Goal: Task Accomplishment & Management: Manage account settings

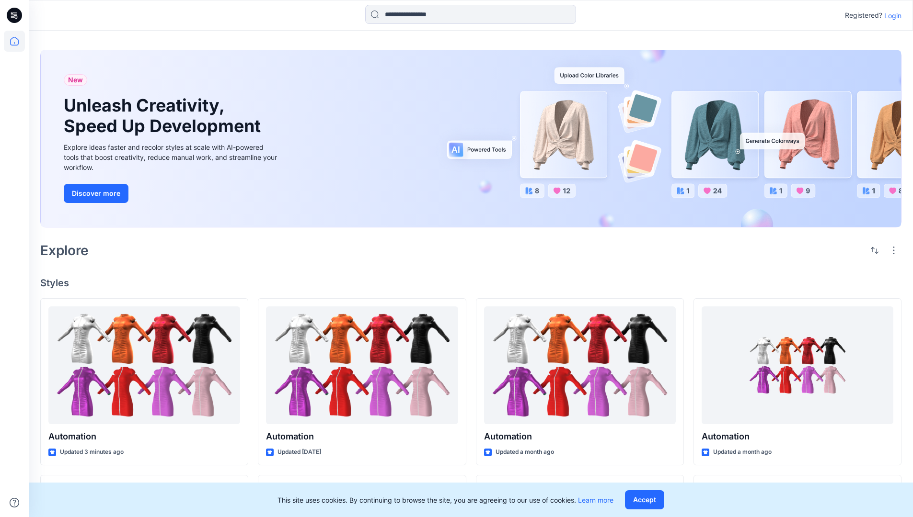
click at [890, 15] on p "Login" at bounding box center [892, 16] width 17 height 10
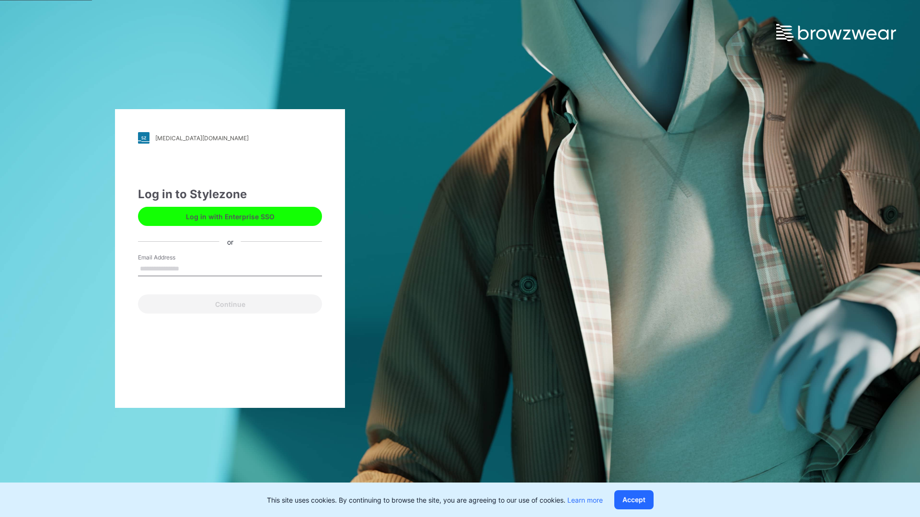
click at [189, 268] on input "Email Address" at bounding box center [230, 269] width 184 height 14
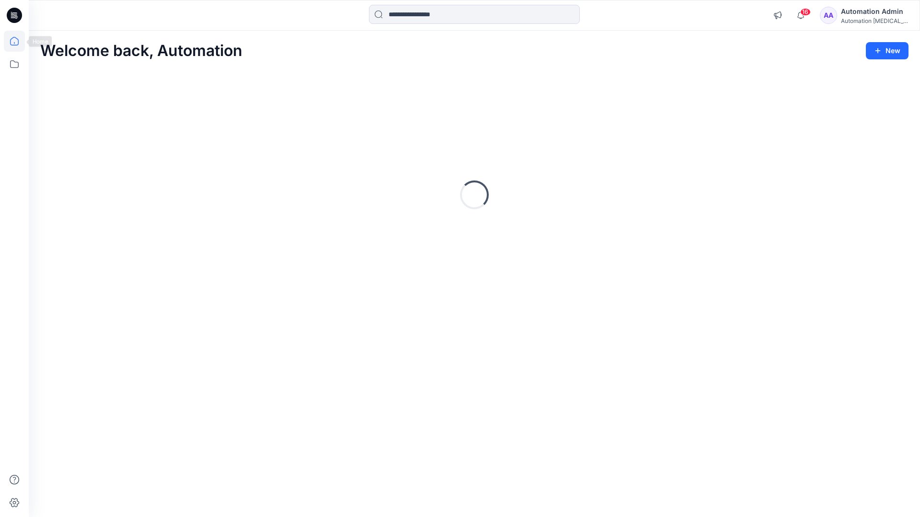
click at [18, 41] on icon at bounding box center [14, 41] width 9 height 9
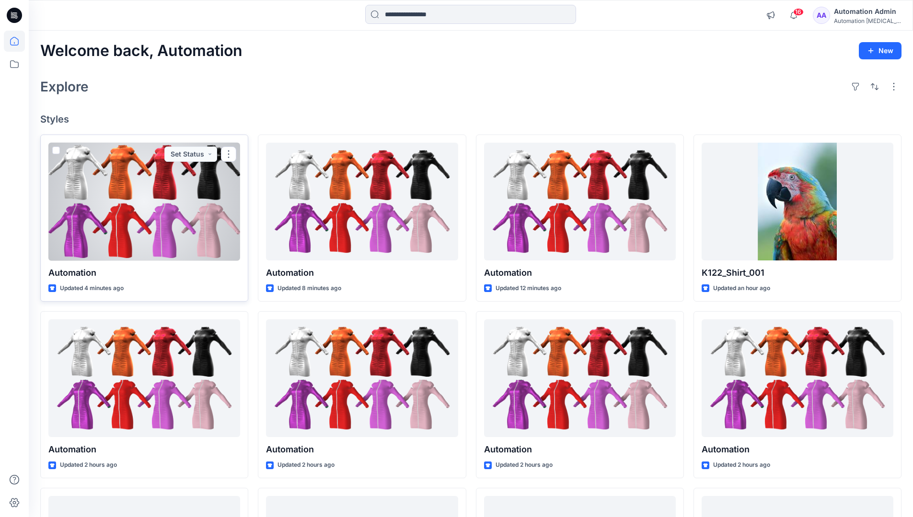
click at [54, 151] on span at bounding box center [56, 151] width 8 height 8
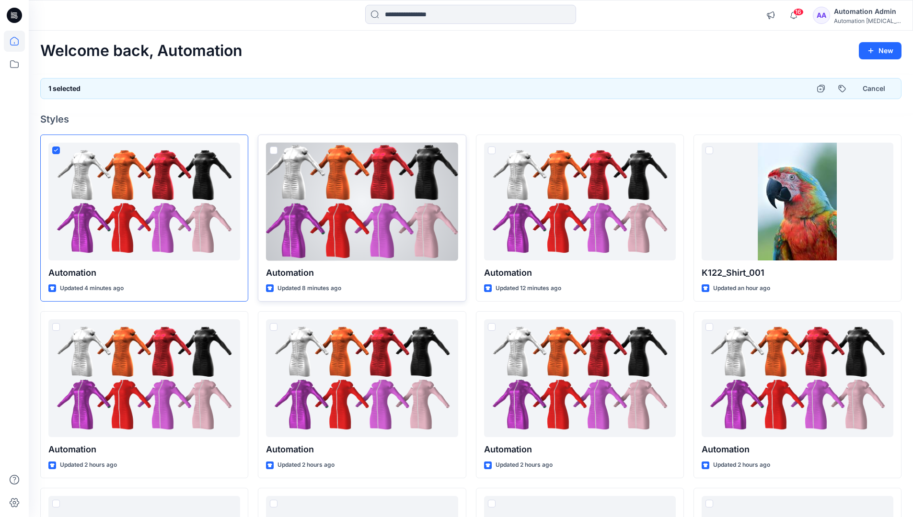
click at [273, 151] on span at bounding box center [274, 151] width 8 height 8
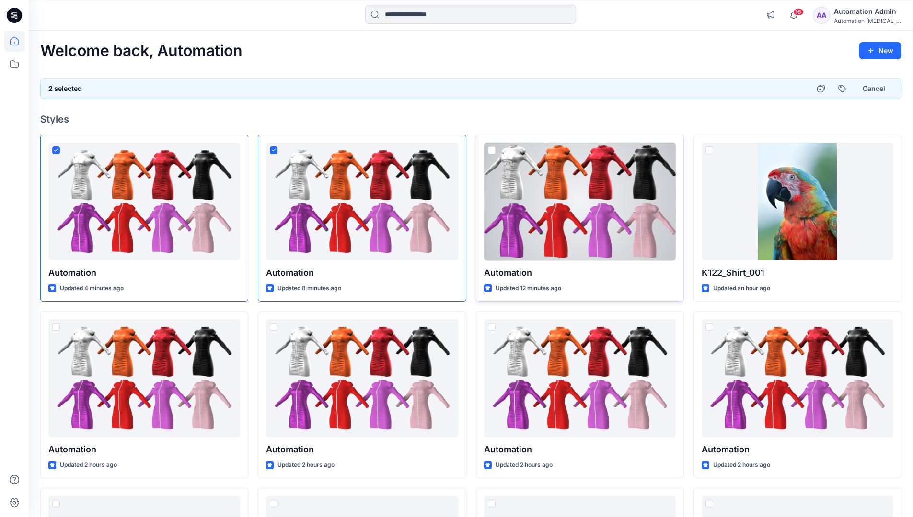
click at [493, 152] on span at bounding box center [492, 151] width 8 height 8
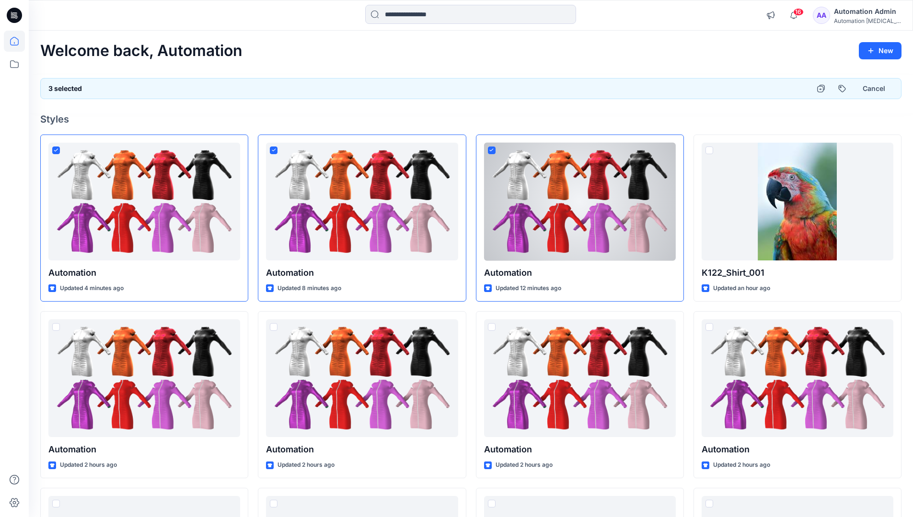
click at [775, 85] on div "3 selected Cancel" at bounding box center [470, 88] width 861 height 21
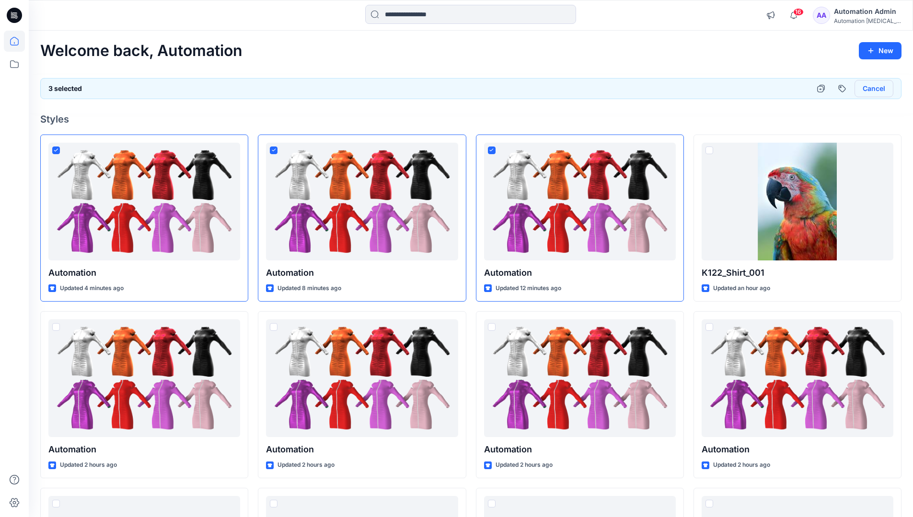
click at [868, 91] on button "Cancel" at bounding box center [873, 88] width 39 height 17
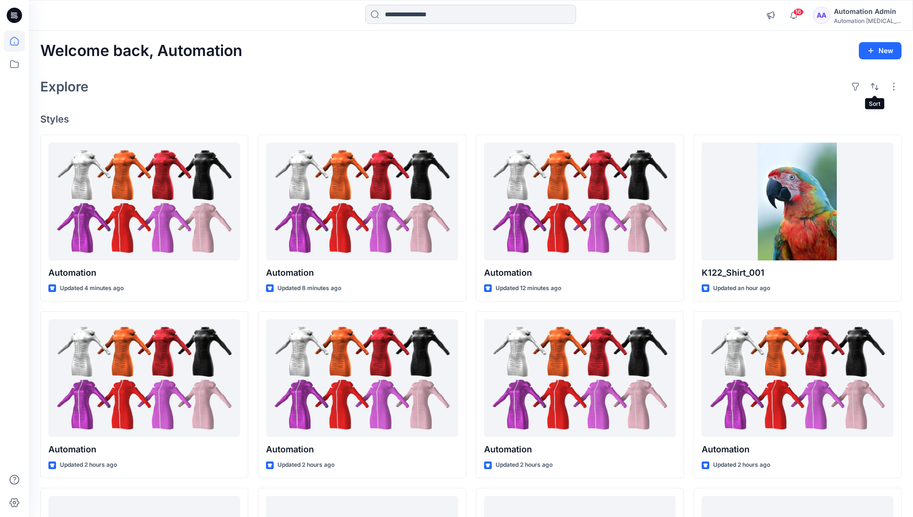
click at [861, 13] on div "Automation Admin" at bounding box center [867, 11] width 67 height 11
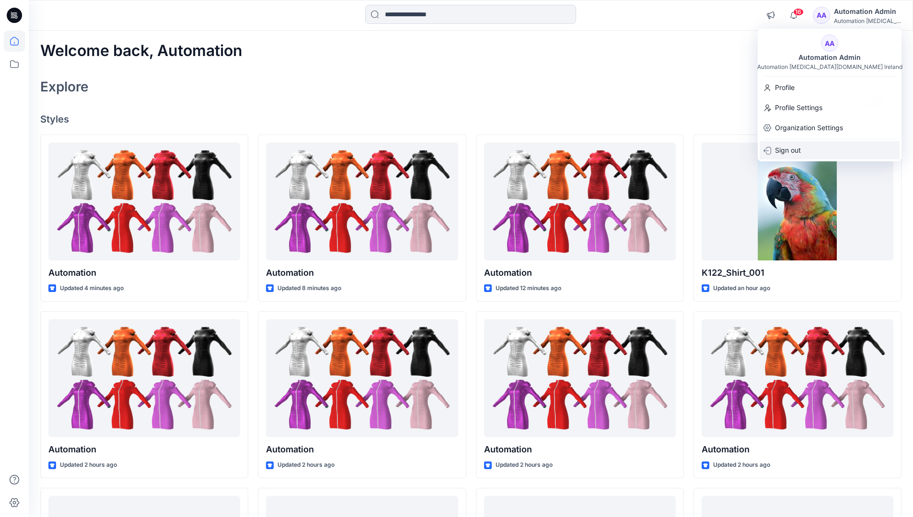
click at [834, 148] on div "Sign out" at bounding box center [829, 150] width 140 height 18
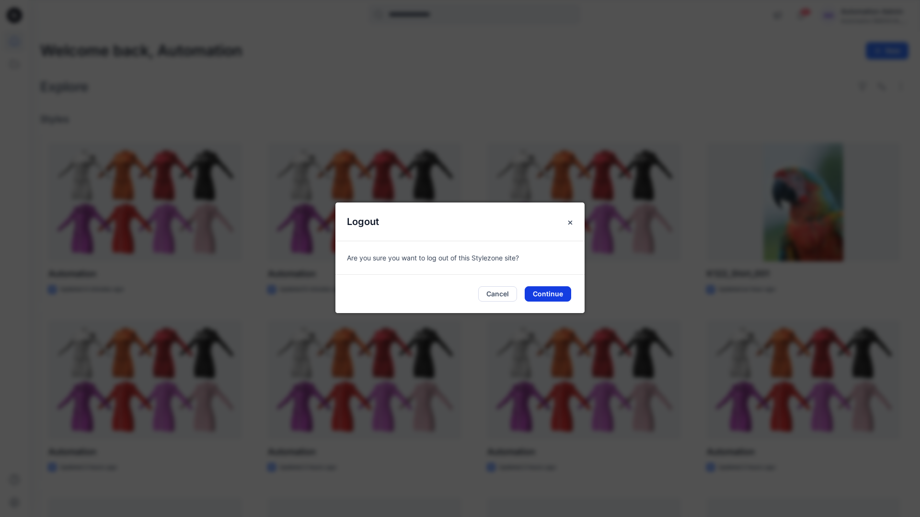
click at [553, 293] on button "Continue" at bounding box center [548, 293] width 46 height 15
